Goal: Transaction & Acquisition: Purchase product/service

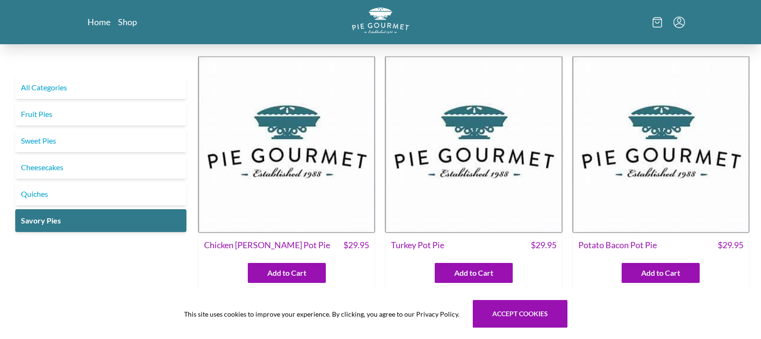
click at [474, 137] on img at bounding box center [473, 144] width 177 height 177
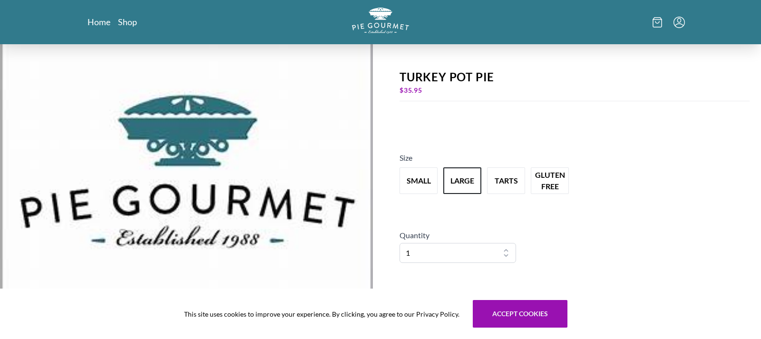
scroll to position [10, 0]
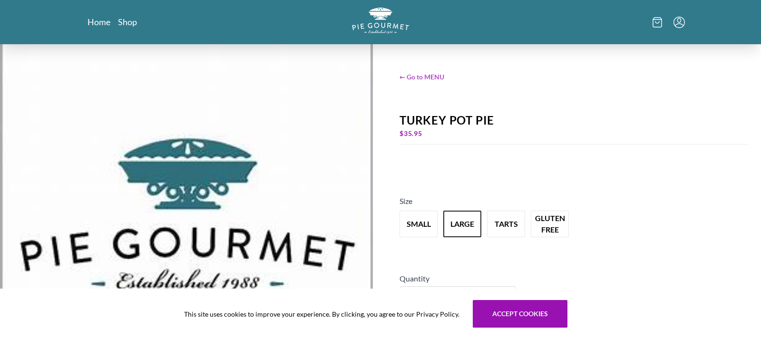
click at [418, 75] on span "← Go to MENU" at bounding box center [575, 77] width 350 height 10
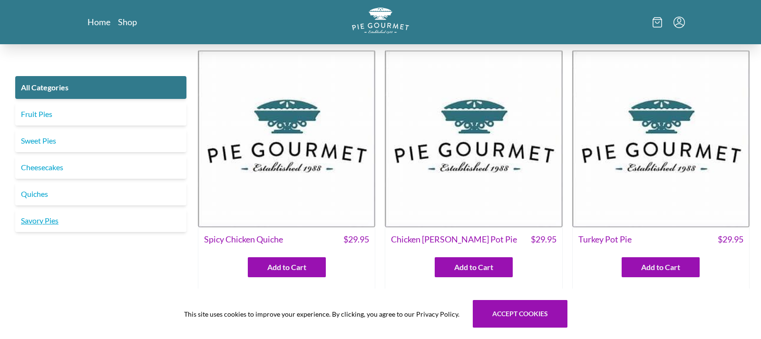
click at [73, 221] on link "Savory Pies" at bounding box center [100, 220] width 171 height 23
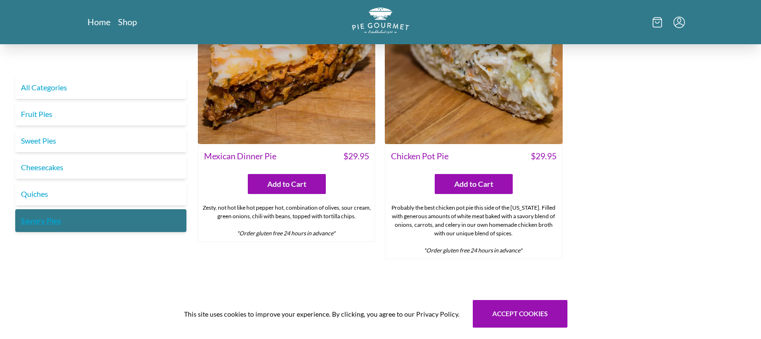
scroll to position [645, 0]
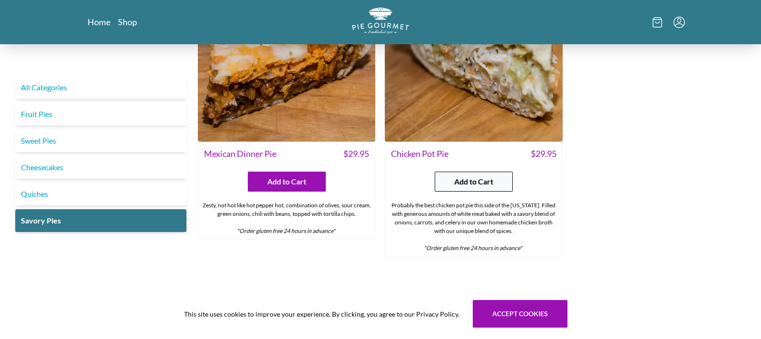
click at [468, 178] on span "Add to Cart" at bounding box center [473, 181] width 39 height 11
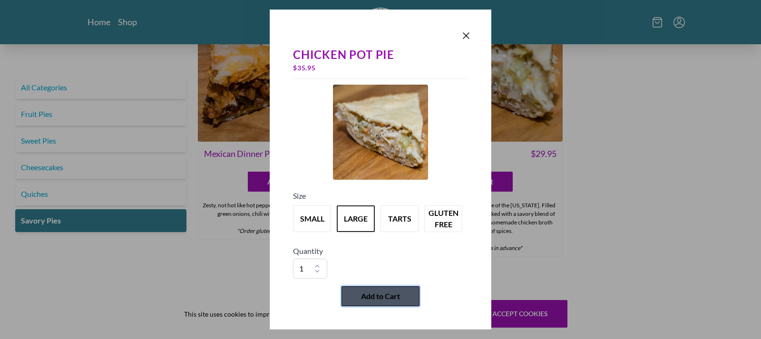
click at [385, 298] on span "Add to Cart" at bounding box center [380, 296] width 39 height 11
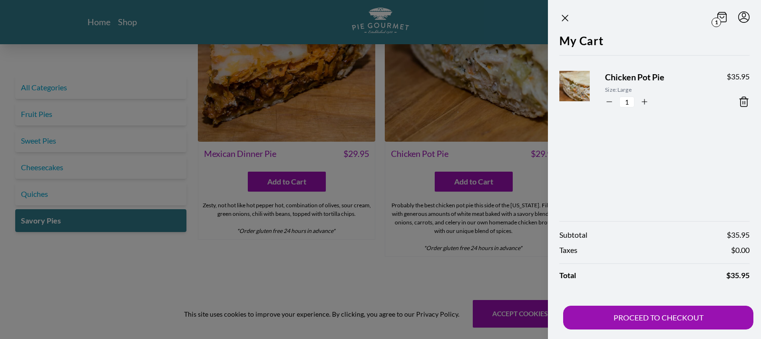
click at [744, 100] on icon at bounding box center [744, 101] width 11 height 11
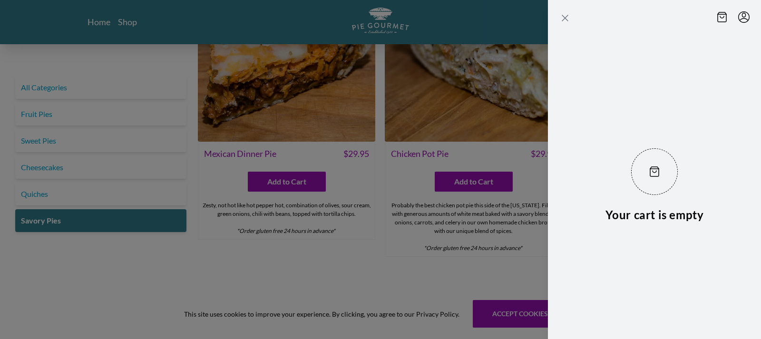
click at [566, 15] on icon "Close panel" at bounding box center [565, 17] width 11 height 11
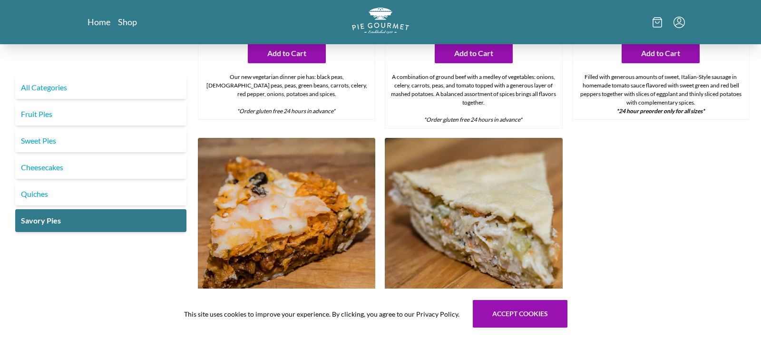
scroll to position [392, 0]
